Goal: Navigation & Orientation: Find specific page/section

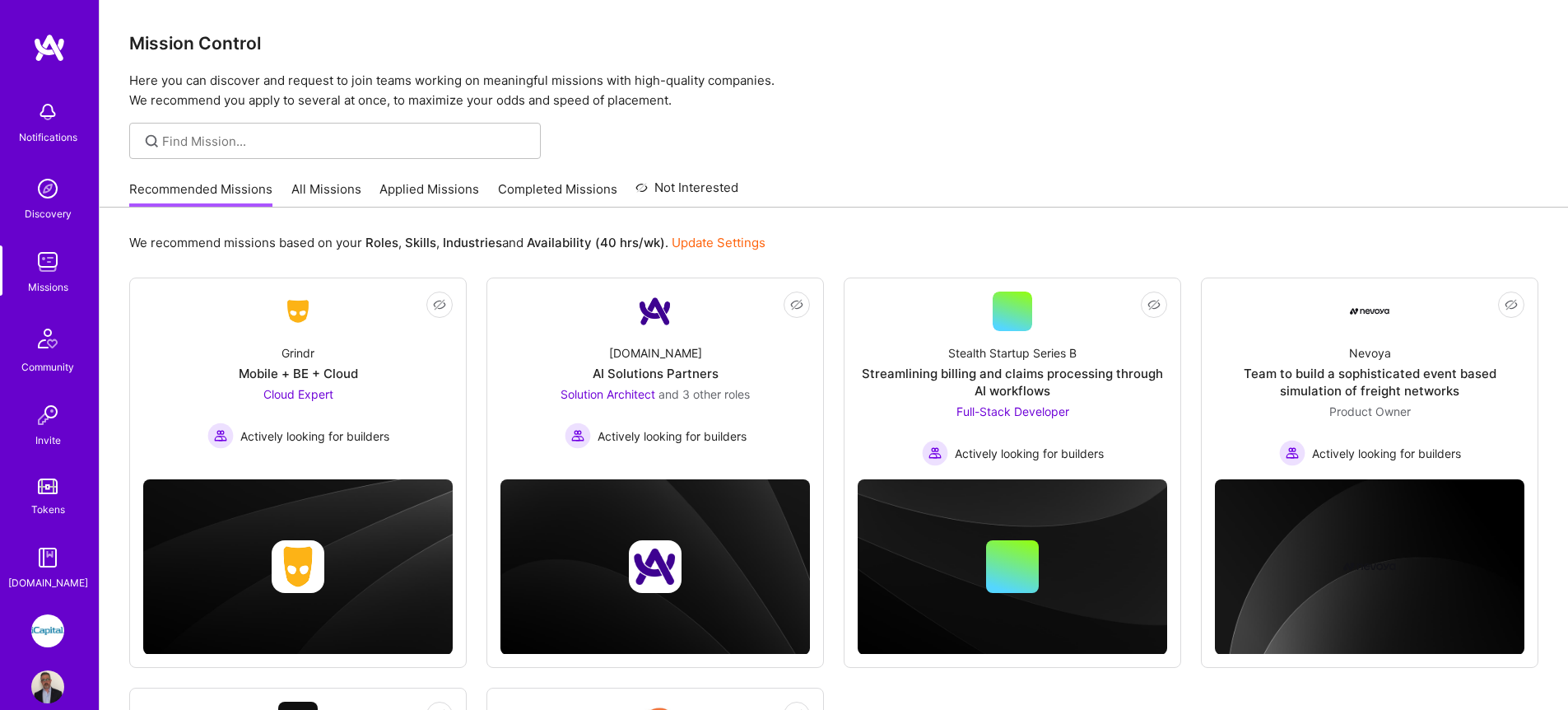
click at [310, 188] on link "All Missions" at bounding box center [326, 193] width 70 height 27
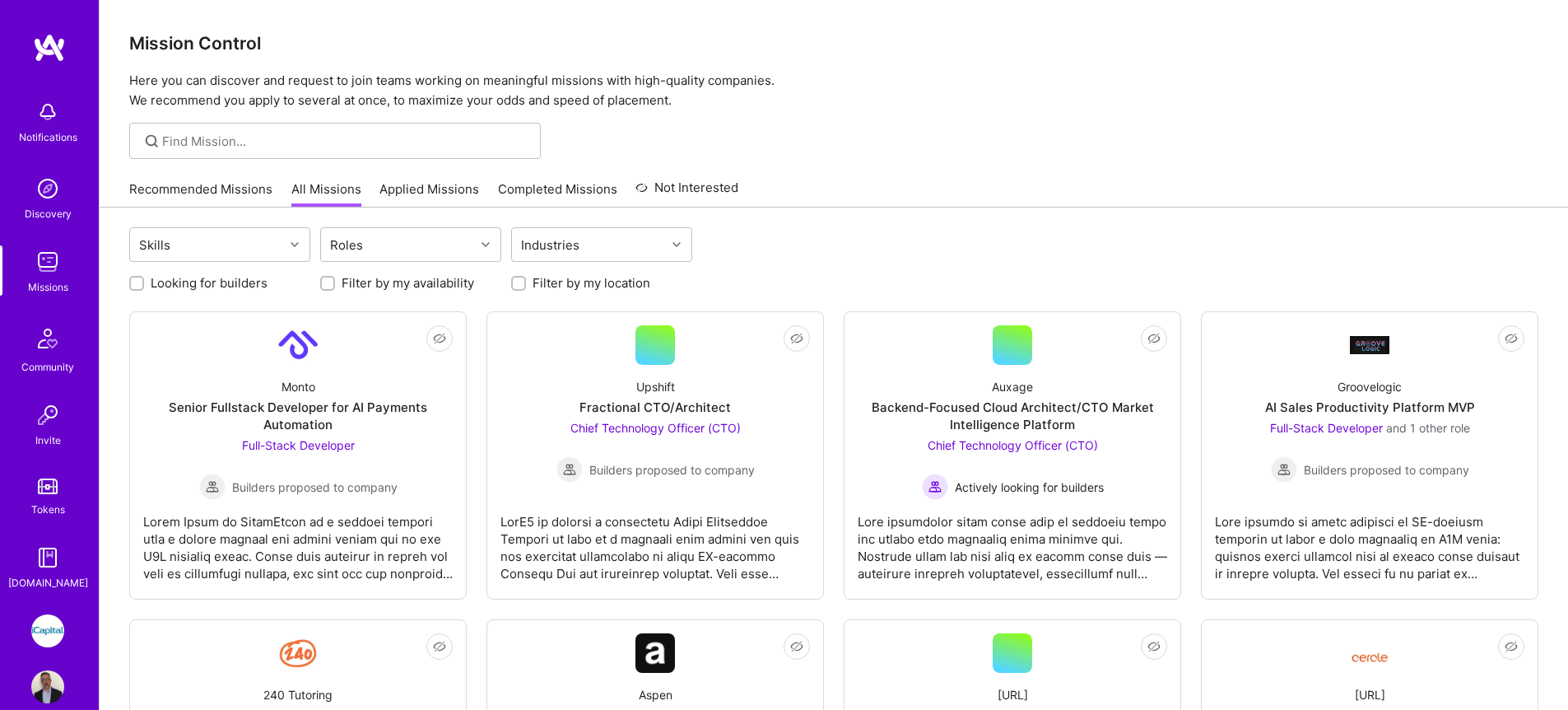
click at [419, 192] on link "Applied Missions" at bounding box center [430, 193] width 100 height 27
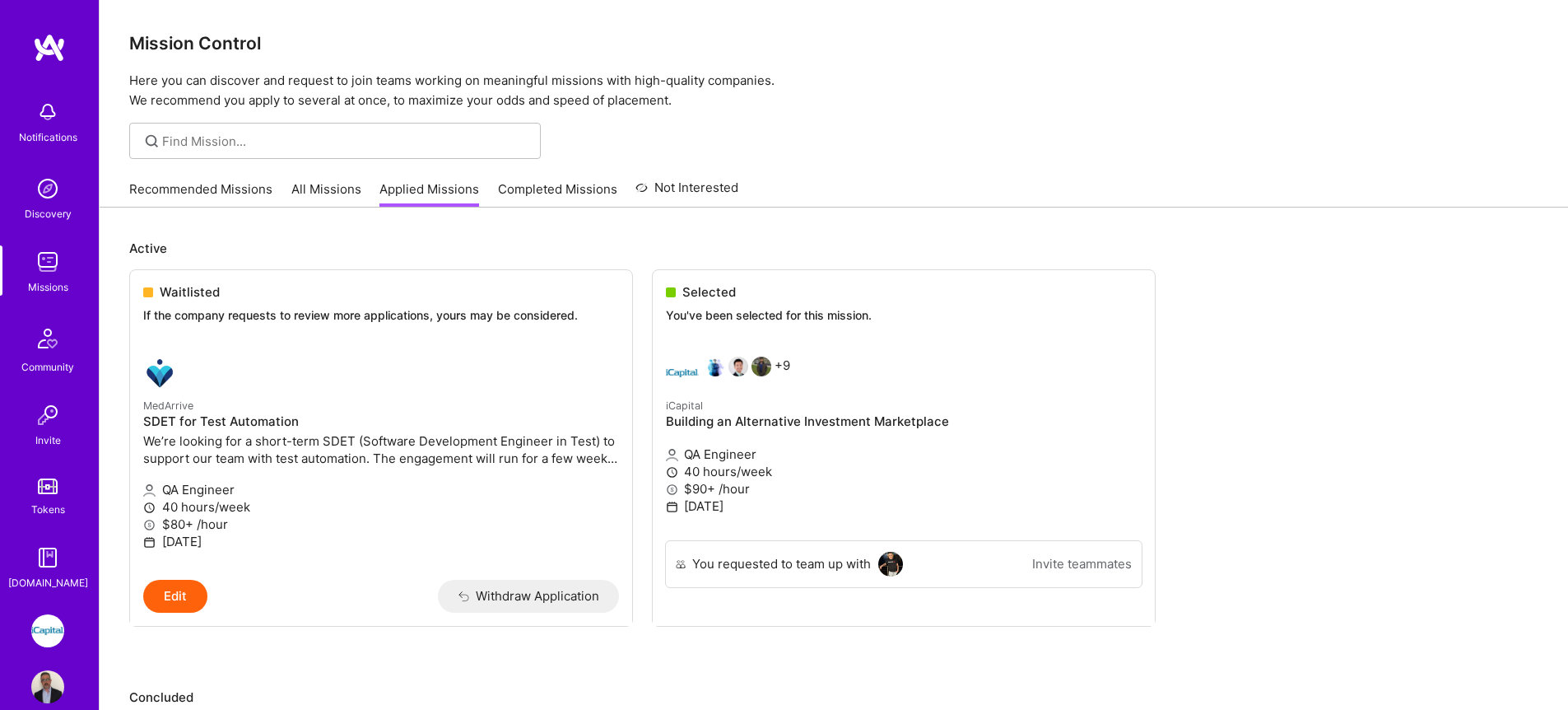
click at [343, 191] on link "All Missions" at bounding box center [326, 193] width 70 height 27
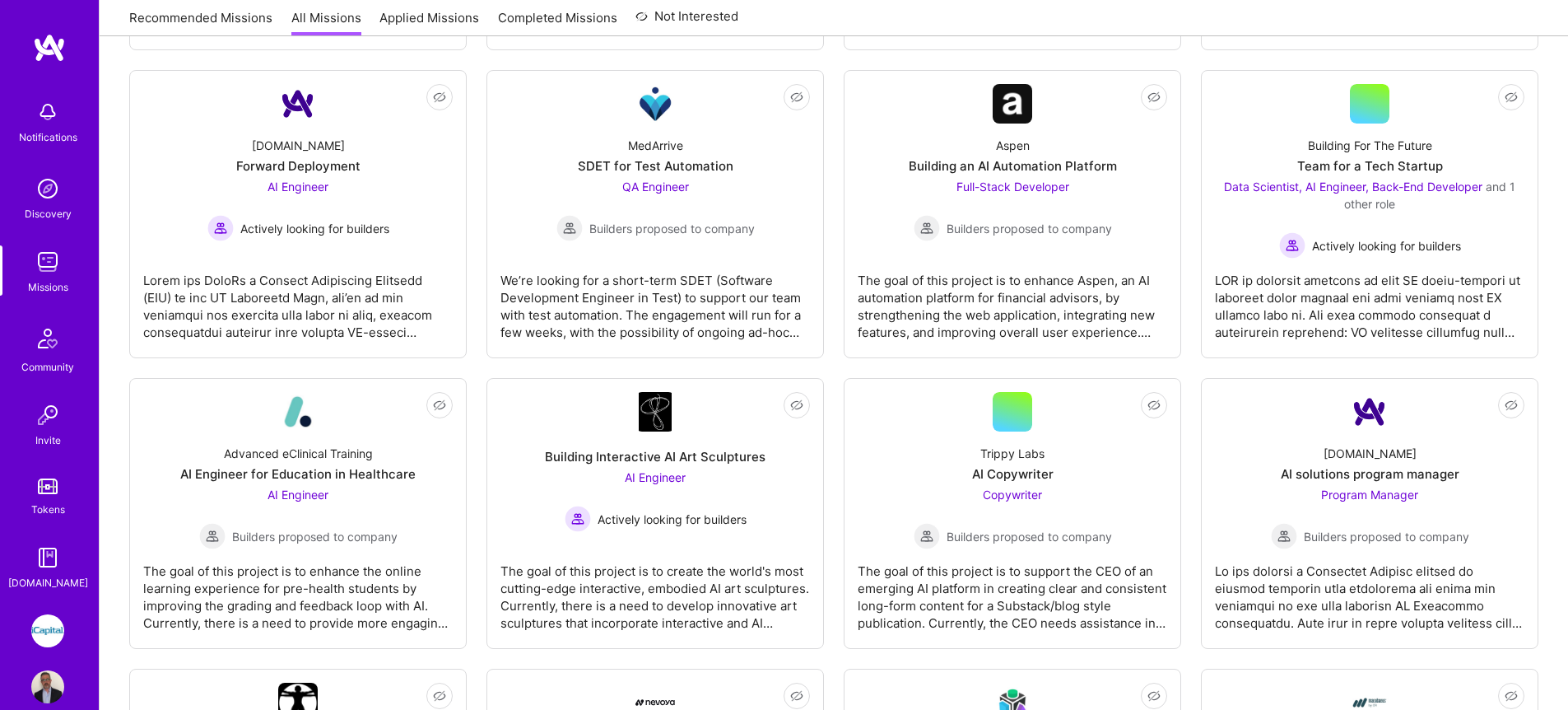
scroll to position [1164, 0]
